Goal: Use online tool/utility: Utilize a website feature to perform a specific function

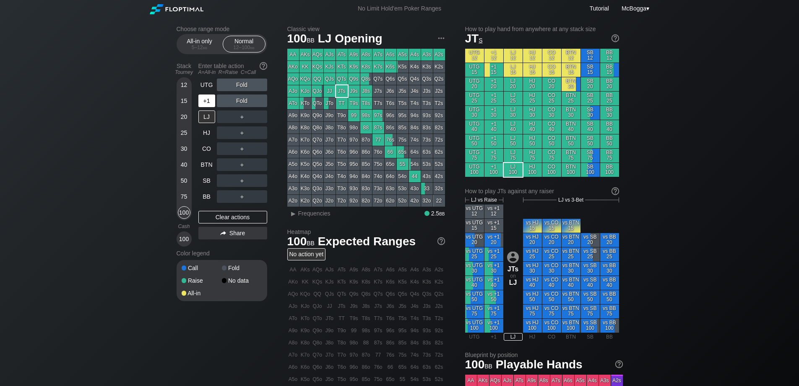
click at [212, 102] on div "+1" at bounding box center [206, 100] width 17 height 13
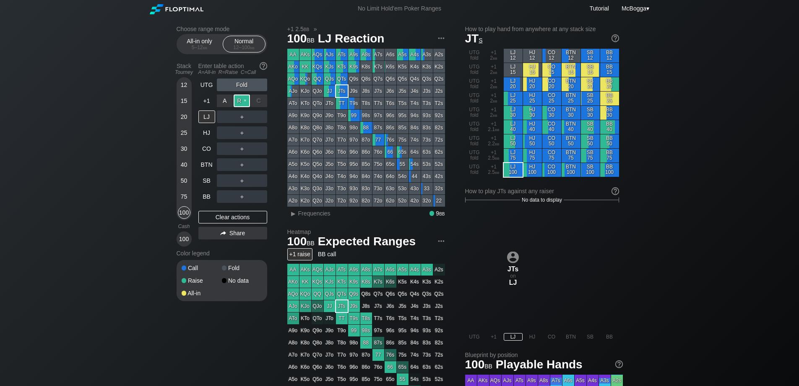
click at [239, 102] on div "R ✕" at bounding box center [242, 100] width 16 height 13
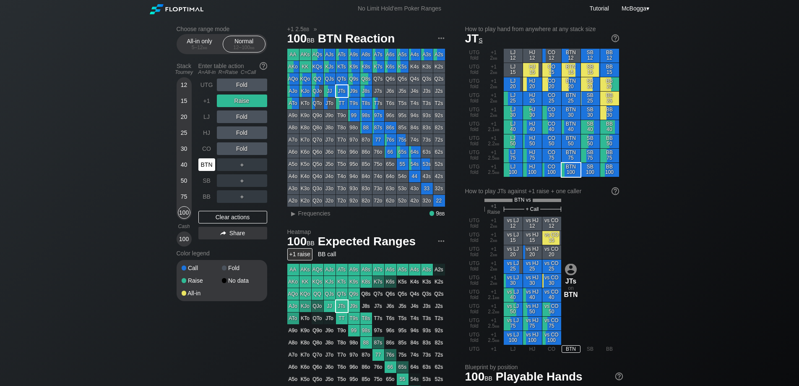
click at [208, 166] on div "BTN" at bounding box center [206, 164] width 17 height 13
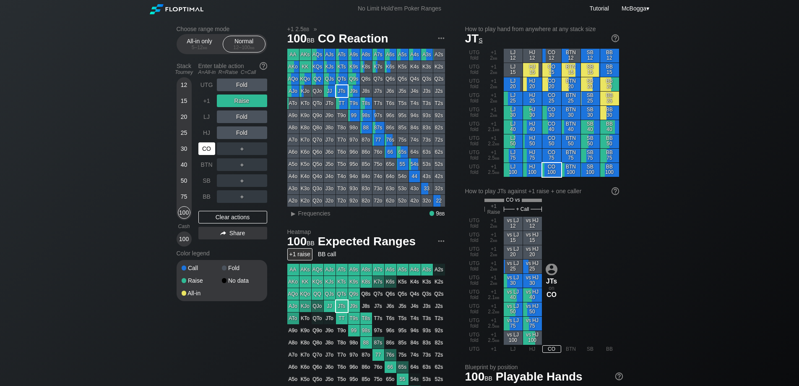
click at [207, 145] on div "CO" at bounding box center [206, 148] width 17 height 13
click at [256, 132] on div "C ✕" at bounding box center [259, 132] width 16 height 13
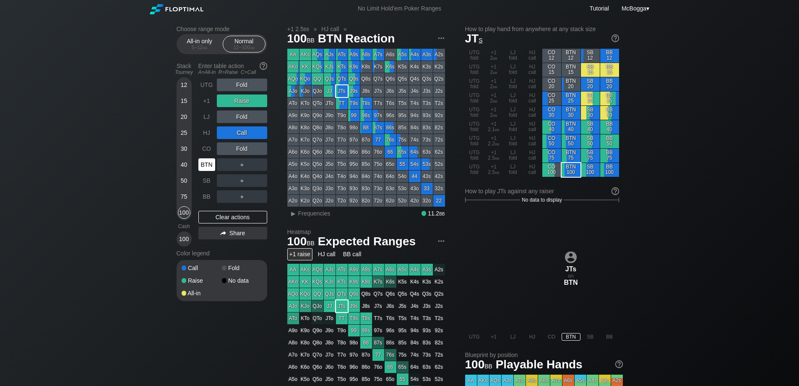
click at [211, 161] on div "BTN" at bounding box center [206, 164] width 17 height 13
click at [240, 218] on div "Clear actions" at bounding box center [232, 217] width 69 height 13
